Goal: Navigation & Orientation: Find specific page/section

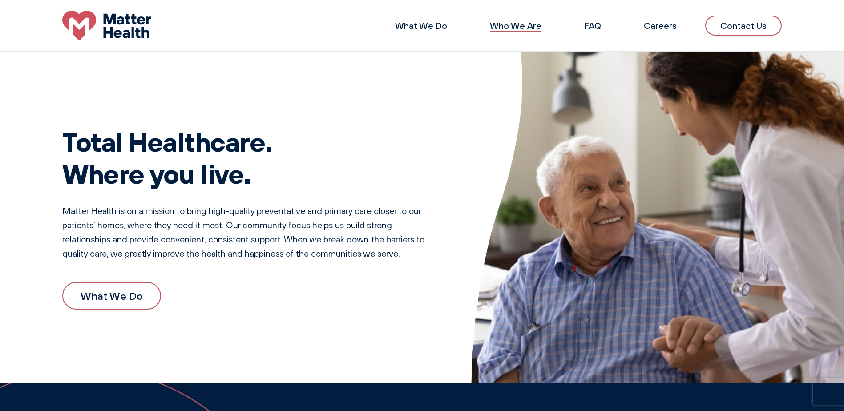
click at [532, 21] on link "Who We Are" at bounding box center [516, 25] width 52 height 11
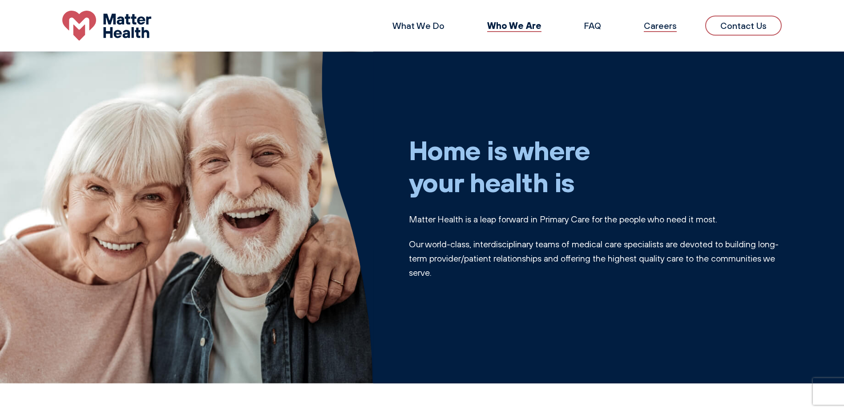
click at [676, 24] on link "Careers" at bounding box center [660, 25] width 33 height 11
click at [594, 24] on link "FAQ" at bounding box center [592, 25] width 17 height 11
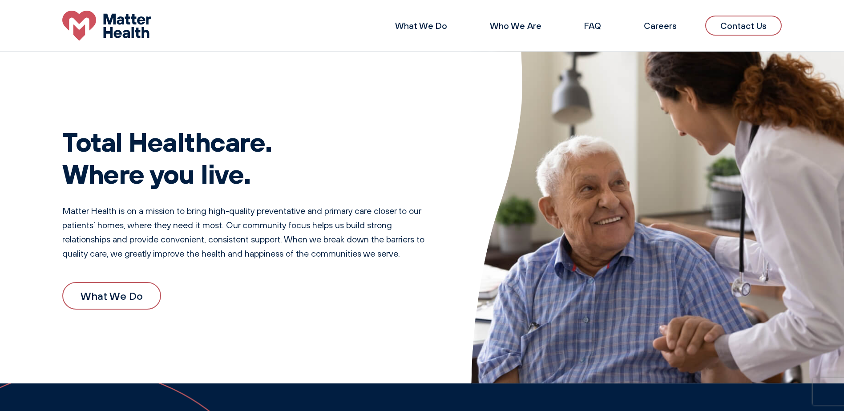
click at [545, 21] on li "Who We Are" at bounding box center [516, 25] width 80 height 21
click at [533, 31] on link "Who We Are" at bounding box center [516, 25] width 52 height 11
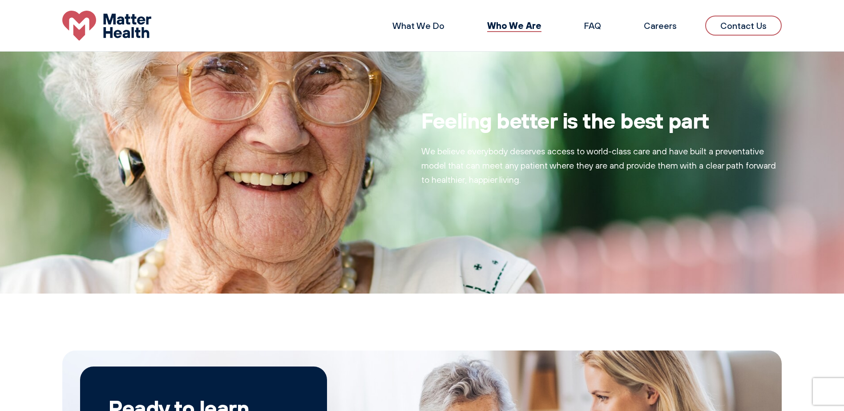
scroll to position [320, 0]
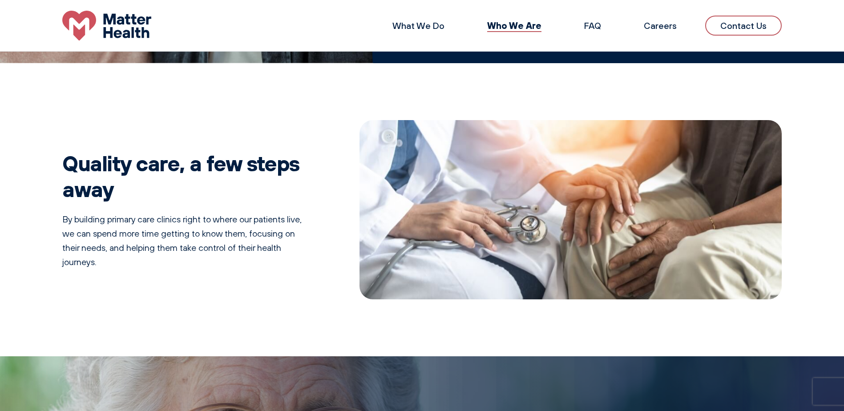
click at [738, 30] on link "Contact Us" at bounding box center [744, 26] width 77 height 20
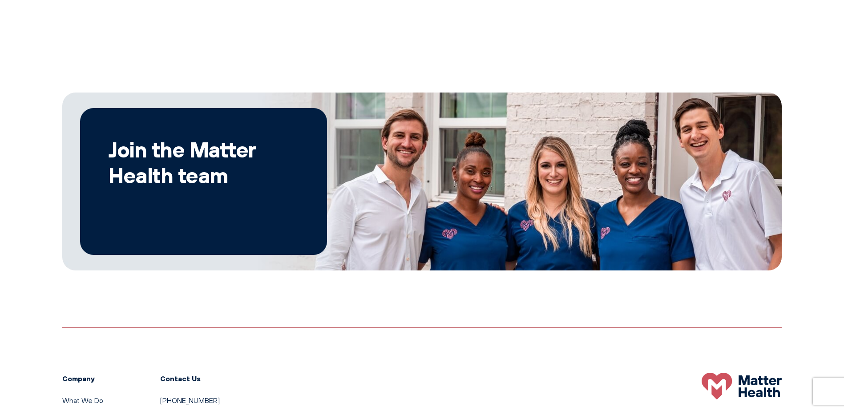
scroll to position [490, 0]
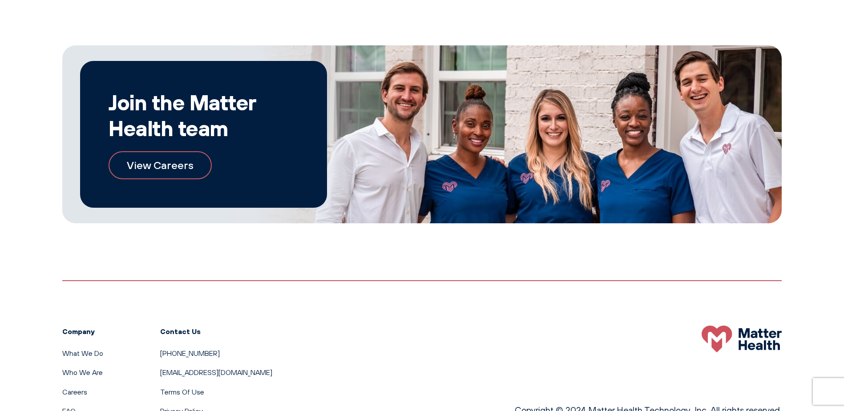
click at [198, 103] on h2 "Join the Matter Health team" at bounding box center [204, 114] width 190 height 51
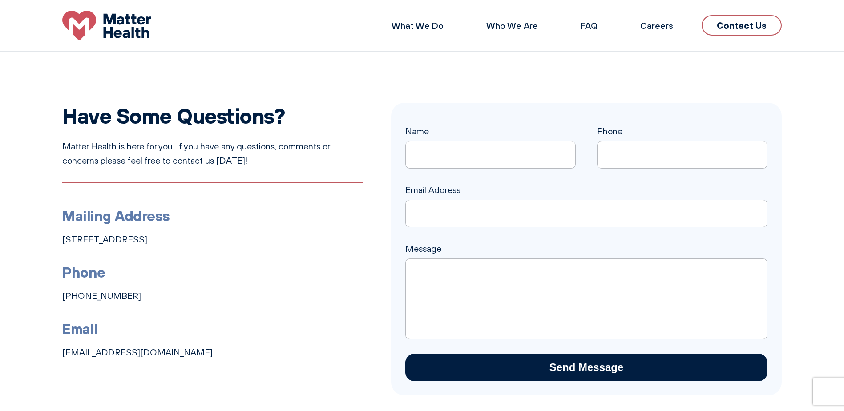
scroll to position [0, 0]
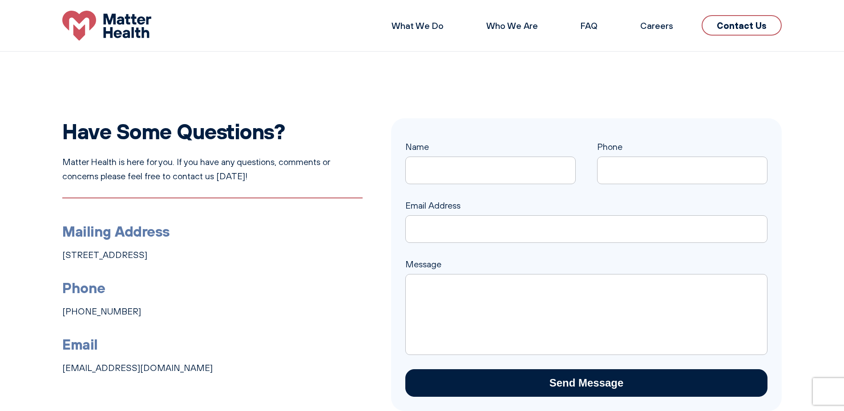
click at [601, 30] on li "FAQ" at bounding box center [589, 25] width 45 height 21
click at [583, 30] on link "FAQ" at bounding box center [589, 25] width 17 height 11
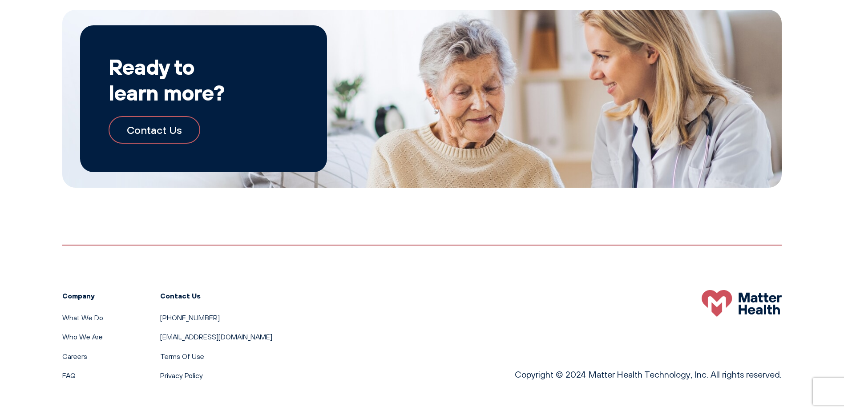
scroll to position [1644, 0]
